Goal: Task Accomplishment & Management: Use online tool/utility

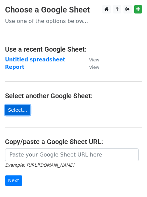
click at [18, 110] on link "Select..." at bounding box center [17, 110] width 25 height 10
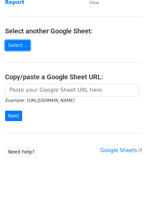
scroll to position [79, 0]
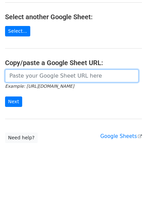
click at [33, 77] on input "url" at bounding box center [72, 75] width 134 height 13
paste input "https://docs.google.com/spreadsheets/d/1hKxjmr83vUN26_T8ZN7CDp_gebgYggp6fDvPVgx…"
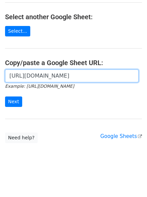
scroll to position [0, 150]
type input "https://docs.google.com/spreadsheets/d/1hKxjmr83vUN26_T8ZN7CDp_gebgYggp6fDvPVgx…"
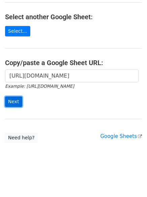
click at [17, 102] on input "Next" at bounding box center [13, 101] width 17 height 10
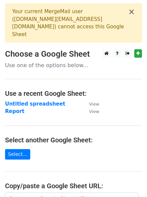
scroll to position [115, 0]
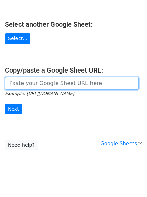
click at [41, 77] on input "url" at bounding box center [72, 83] width 134 height 13
paste input "[URL][DOMAIN_NAME]"
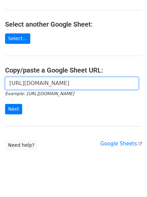
scroll to position [0, 150]
type input "https://docs.google.com/spreadsheets/d/1hKxjmr83vUN26_T8ZN7CDp_gebgYggp6fDvPVgx…"
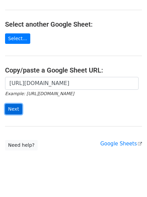
click at [12, 104] on input "Next" at bounding box center [13, 109] width 17 height 10
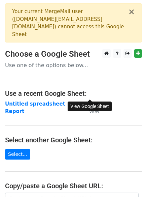
click at [91, 101] on small "View" at bounding box center [94, 103] width 10 height 5
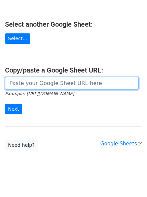
click at [40, 78] on input "url" at bounding box center [72, 83] width 134 height 13
paste input "https://docs.google.com/spreadsheets/d/186nxeoEP_298MmoF_Cj8wWiR06AKtrFkgjlB1GT…"
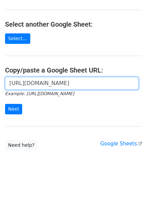
scroll to position [0, 140]
type input "https://docs.google.com/spreadsheets/d/186nxeoEP_298MmoF_Cj8wWiR06AKtrFkgjlB1GT…"
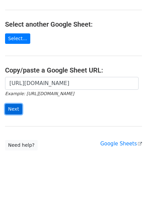
click at [12, 104] on input "Next" at bounding box center [13, 109] width 17 height 10
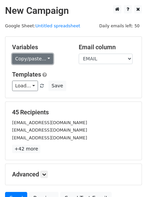
click at [46, 58] on link "Copy/paste..." at bounding box center [32, 58] width 41 height 10
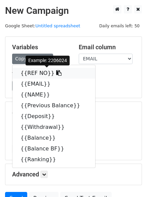
click at [56, 72] on icon at bounding box center [58, 72] width 5 height 5
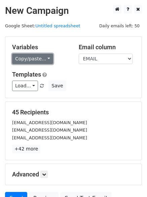
click at [46, 59] on link "Copy/paste..." at bounding box center [32, 58] width 41 height 10
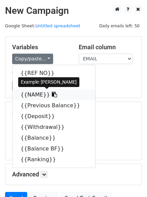
click at [52, 96] on icon at bounding box center [54, 94] width 5 height 5
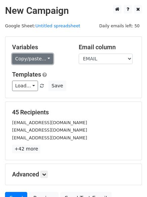
click at [47, 56] on link "Copy/paste..." at bounding box center [32, 58] width 41 height 10
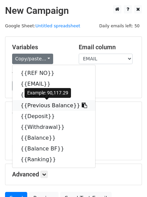
click at [82, 105] on icon at bounding box center [84, 104] width 5 height 5
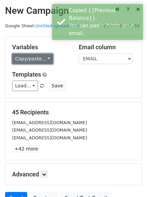
click at [44, 59] on link "Copy/paste..." at bounding box center [32, 58] width 41 height 10
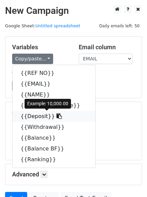
click at [57, 115] on icon at bounding box center [59, 115] width 5 height 5
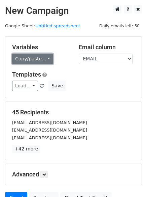
click at [44, 59] on link "Copy/paste..." at bounding box center [32, 58] width 41 height 10
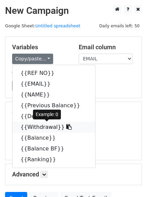
click at [66, 127] on icon at bounding box center [68, 126] width 5 height 5
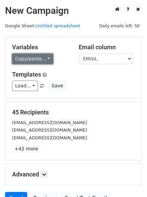
click at [45, 60] on link "Copy/paste..." at bounding box center [32, 58] width 41 height 10
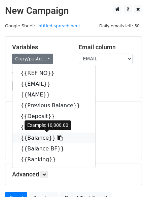
click at [58, 137] on icon at bounding box center [60, 137] width 5 height 5
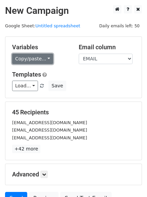
click at [45, 59] on link "Copy/paste..." at bounding box center [32, 58] width 41 height 10
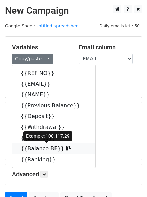
click at [66, 148] on icon at bounding box center [68, 147] width 5 height 5
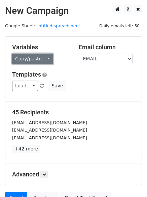
click at [44, 59] on link "Copy/paste..." at bounding box center [32, 58] width 41 height 10
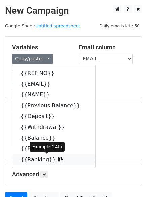
click at [58, 159] on icon at bounding box center [60, 158] width 5 height 5
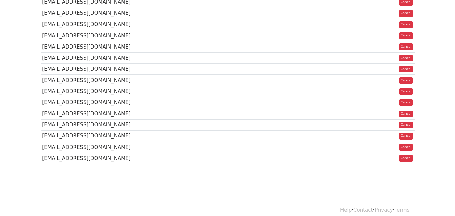
scroll to position [465, 0]
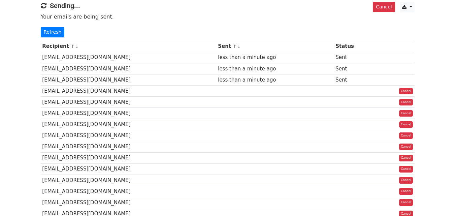
scroll to position [0, 0]
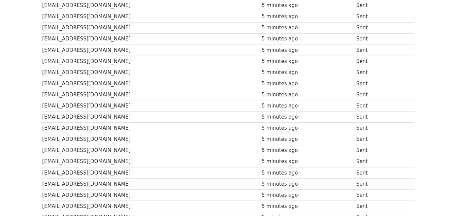
scroll to position [457, 0]
